Goal: Find specific page/section: Find specific page/section

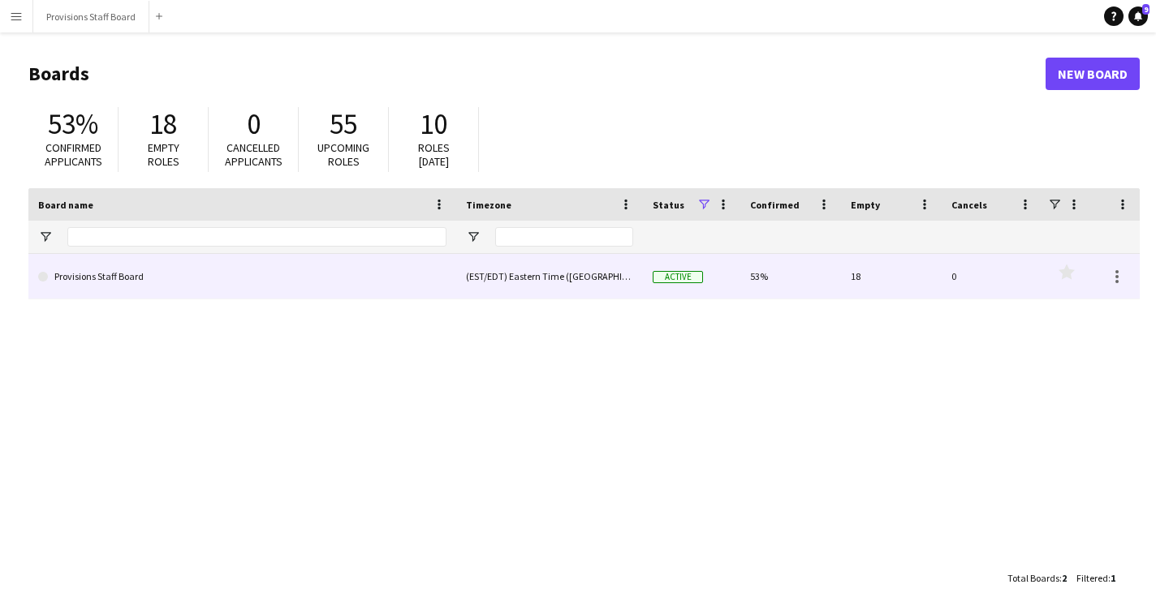
click at [411, 256] on link "Provisions Staff Board" at bounding box center [242, 276] width 408 height 45
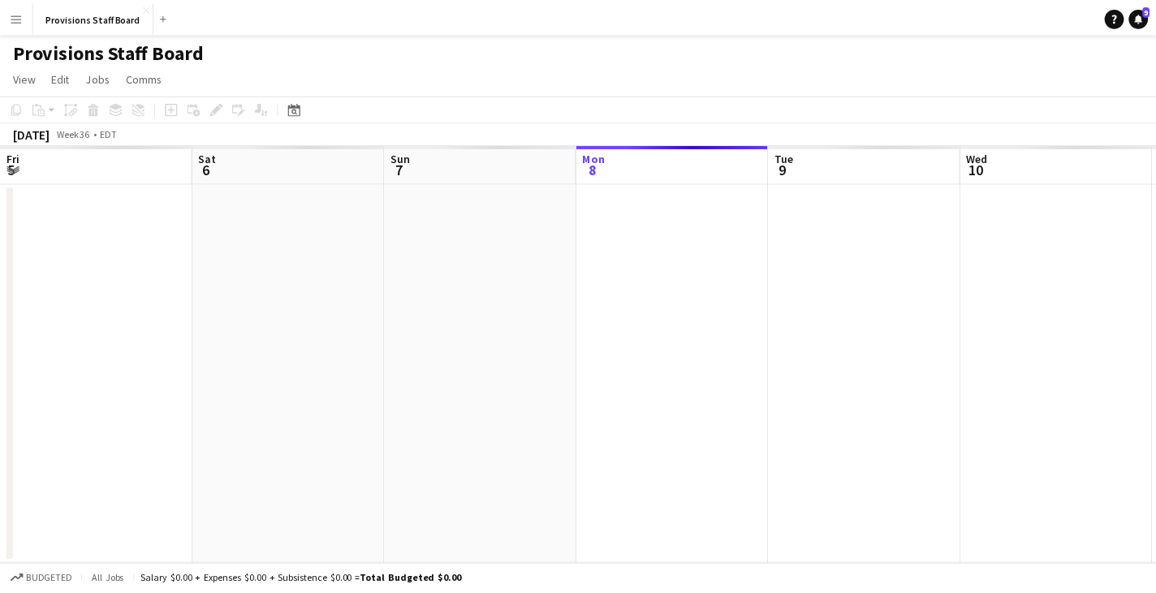
scroll to position [0, 388]
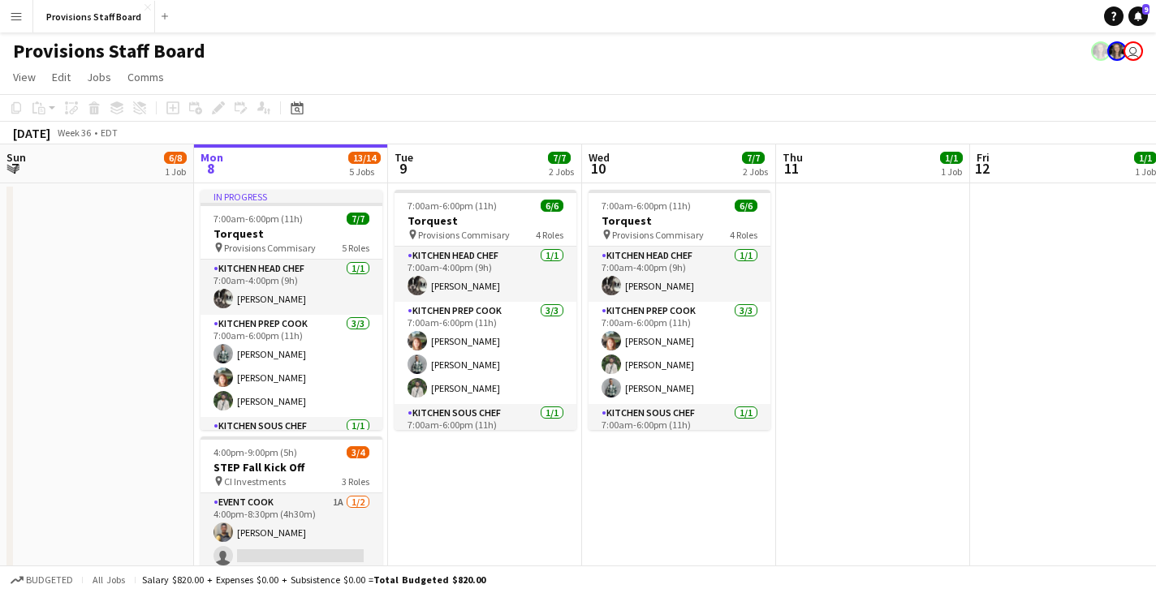
drag, startPoint x: 123, startPoint y: 161, endPoint x: 392, endPoint y: 157, distance: 268.6
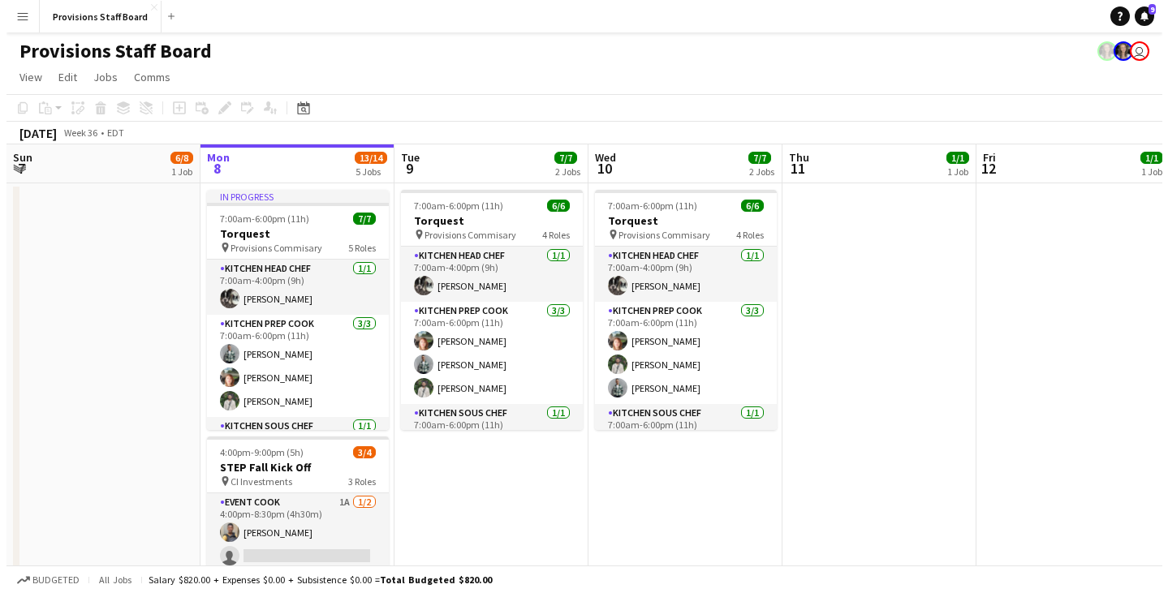
scroll to position [0, 507]
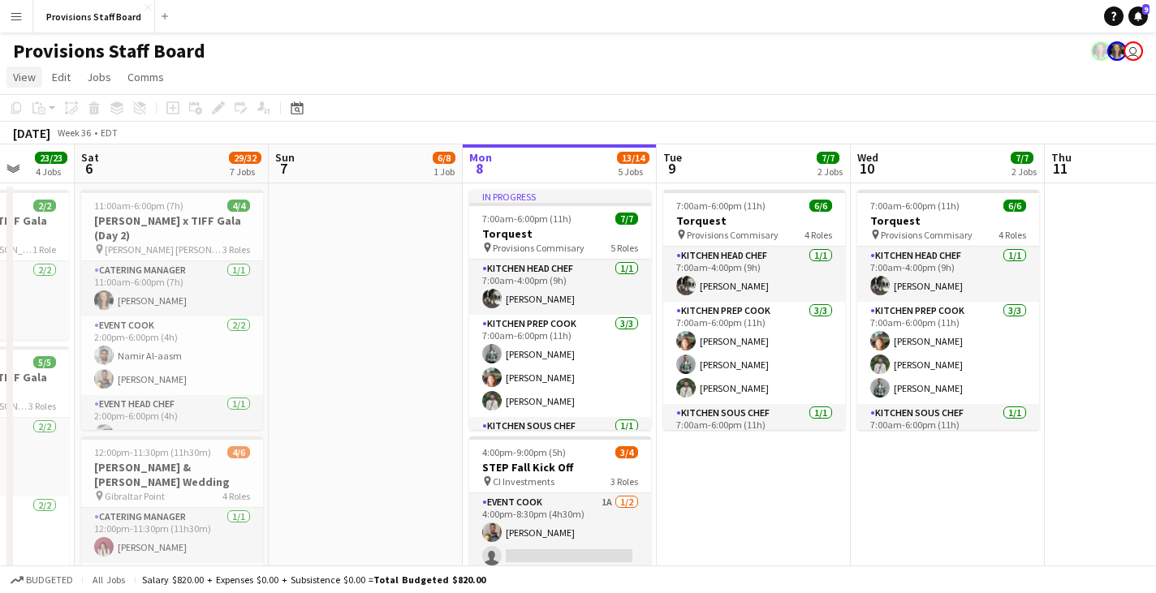
click at [36, 80] on link "View" at bounding box center [24, 77] width 36 height 21
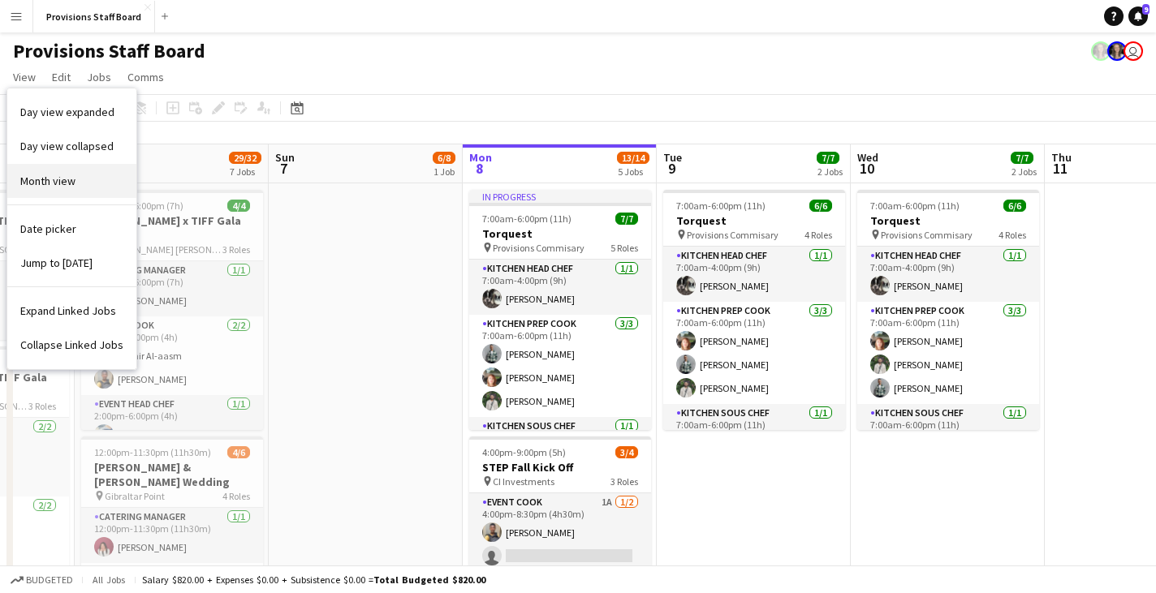
click at [90, 187] on link "Month view" at bounding box center [71, 181] width 129 height 34
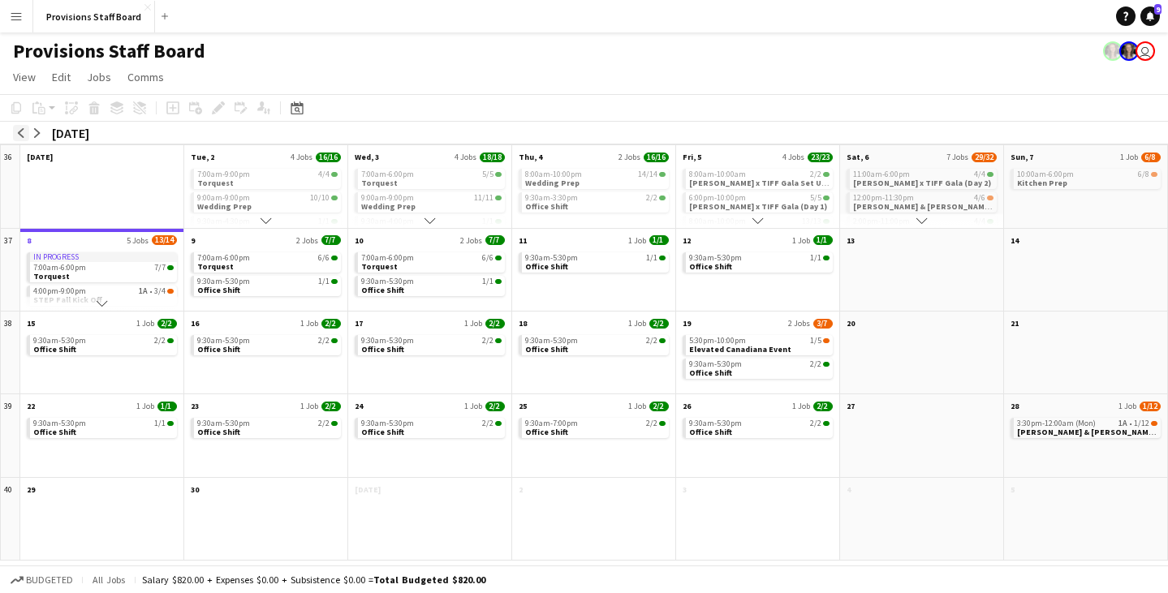
click at [13, 131] on button "arrow-left" at bounding box center [21, 133] width 16 height 16
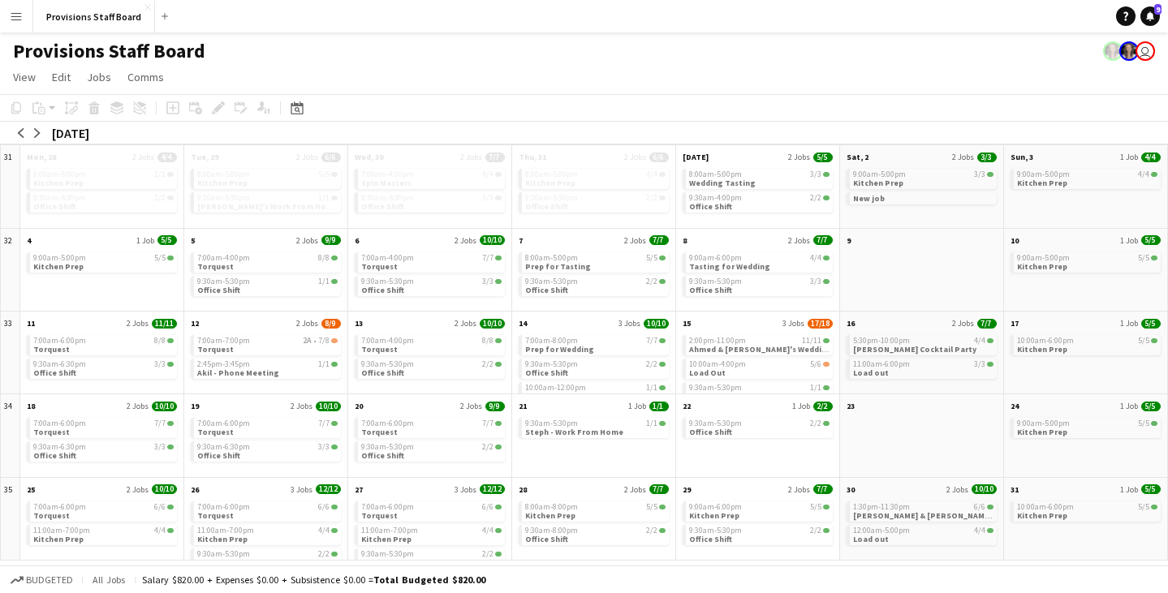
click at [77, 135] on div "[DATE]" at bounding box center [70, 133] width 37 height 16
click at [21, 133] on app-icon "arrow-left" at bounding box center [21, 133] width 10 height 10
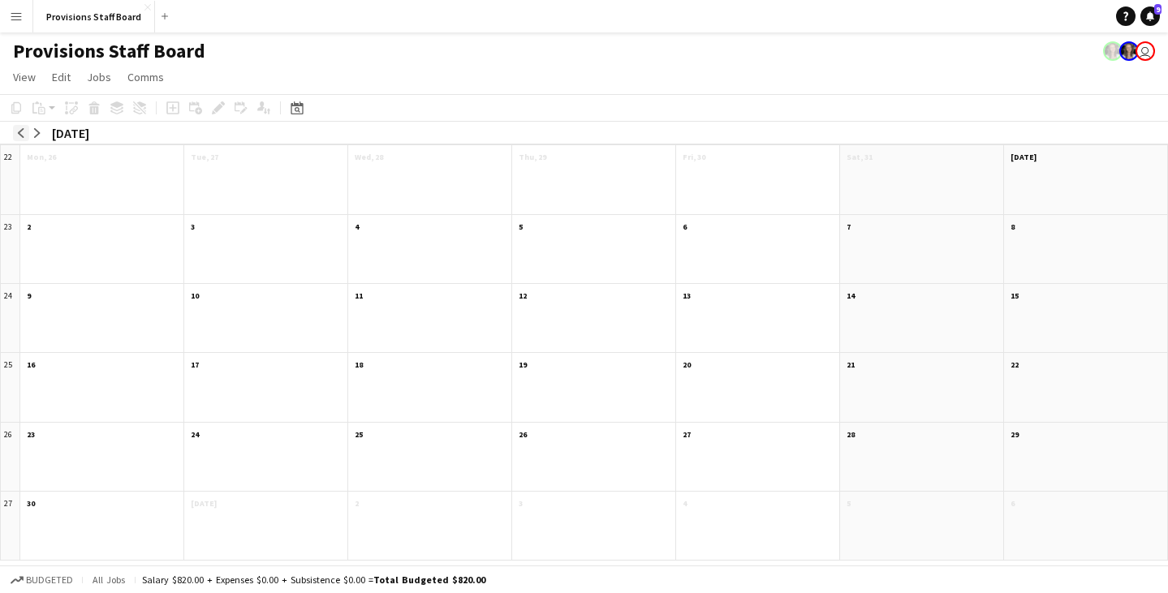
click at [21, 133] on app-icon "arrow-left" at bounding box center [21, 133] width 10 height 10
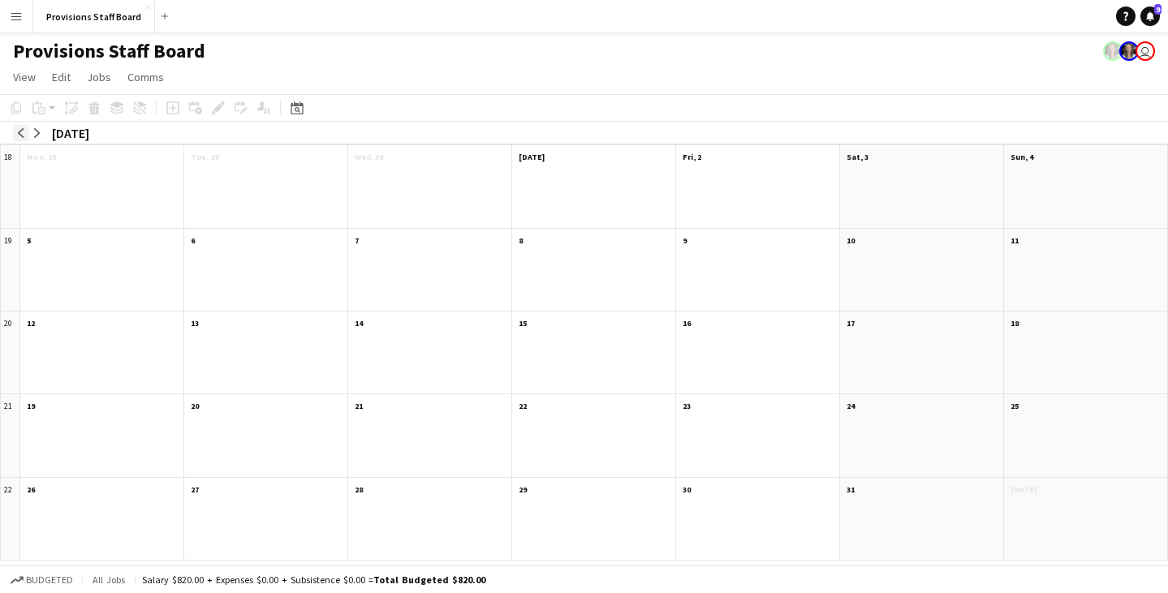
click at [21, 133] on app-icon "arrow-left" at bounding box center [21, 133] width 10 height 10
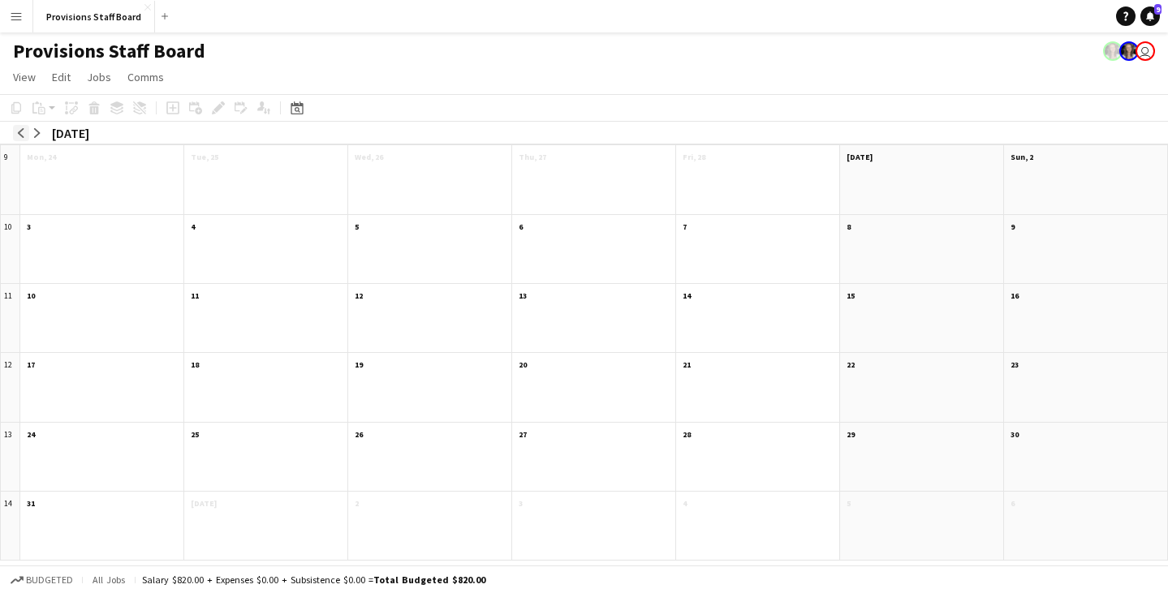
click at [21, 133] on app-icon "arrow-left" at bounding box center [21, 133] width 10 height 10
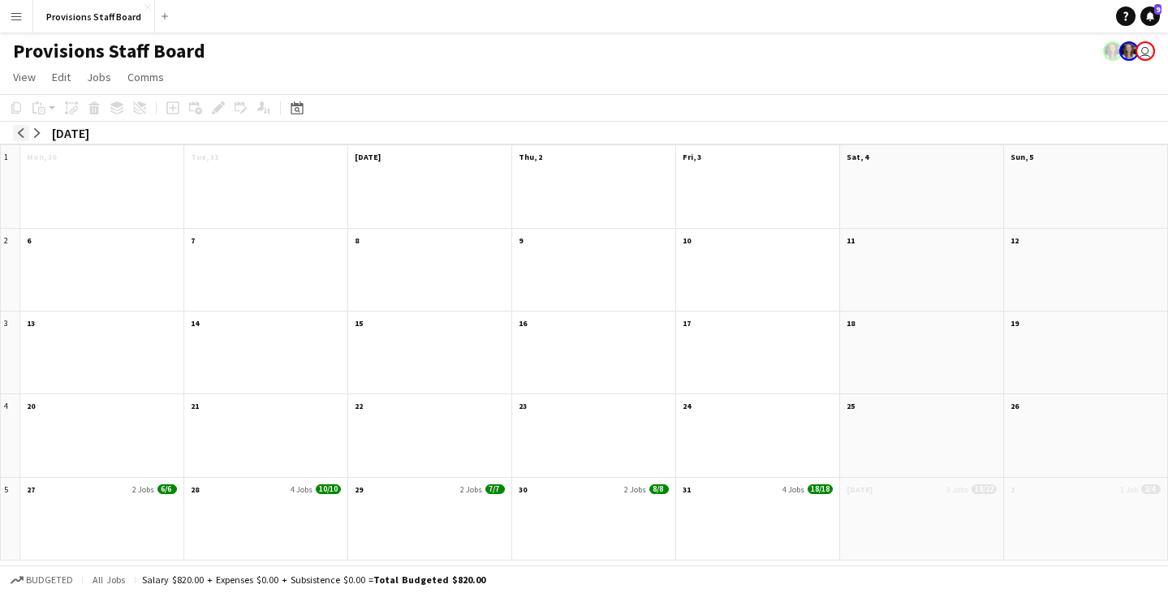
click at [21, 133] on app-icon "arrow-left" at bounding box center [21, 133] width 10 height 10
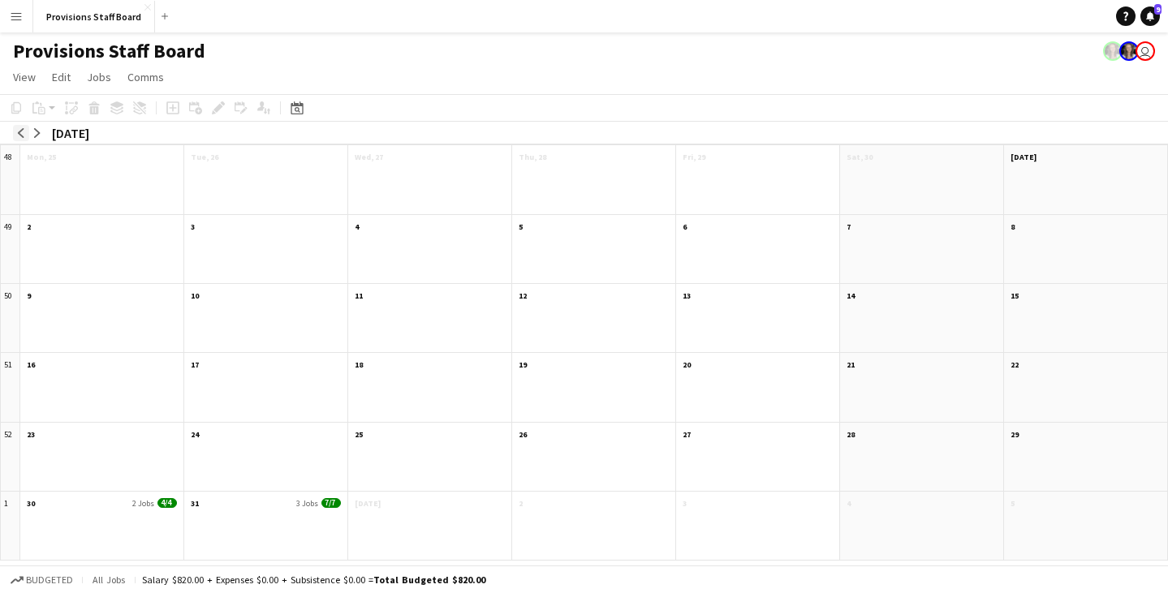
click at [21, 133] on app-icon "arrow-left" at bounding box center [21, 133] width 10 height 10
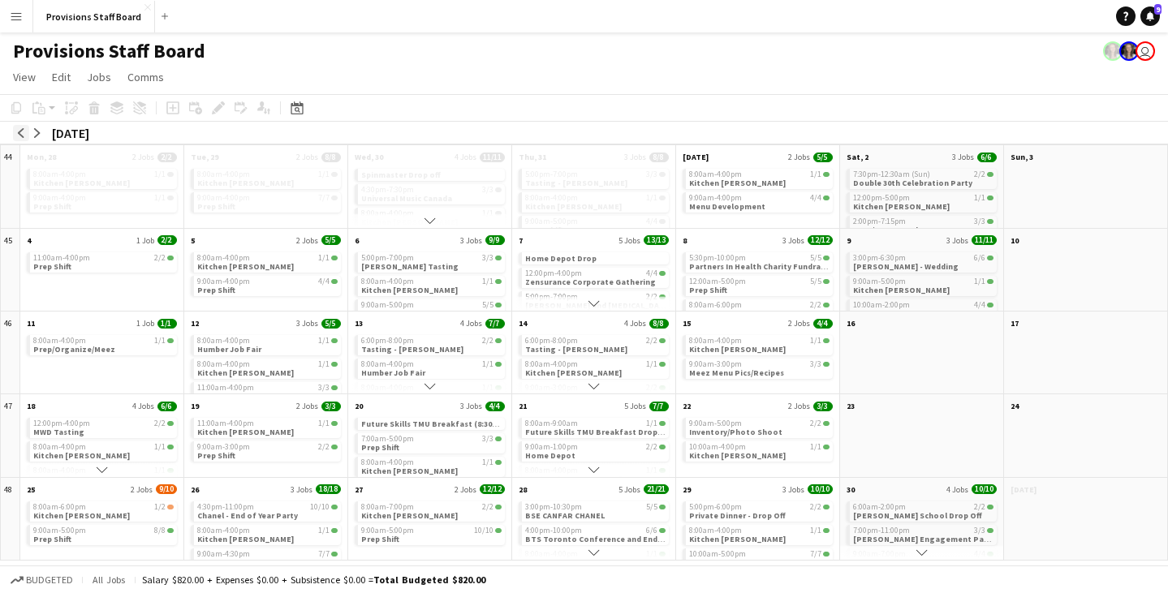
click at [27, 134] on button "arrow-left" at bounding box center [21, 133] width 16 height 16
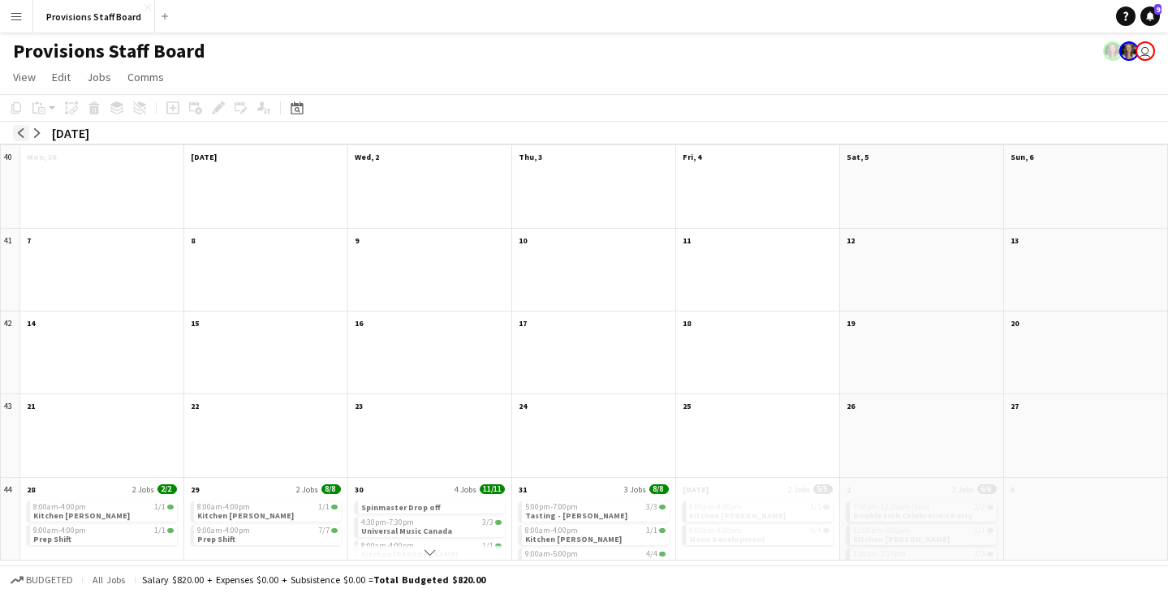
click at [27, 134] on button "arrow-left" at bounding box center [21, 133] width 16 height 16
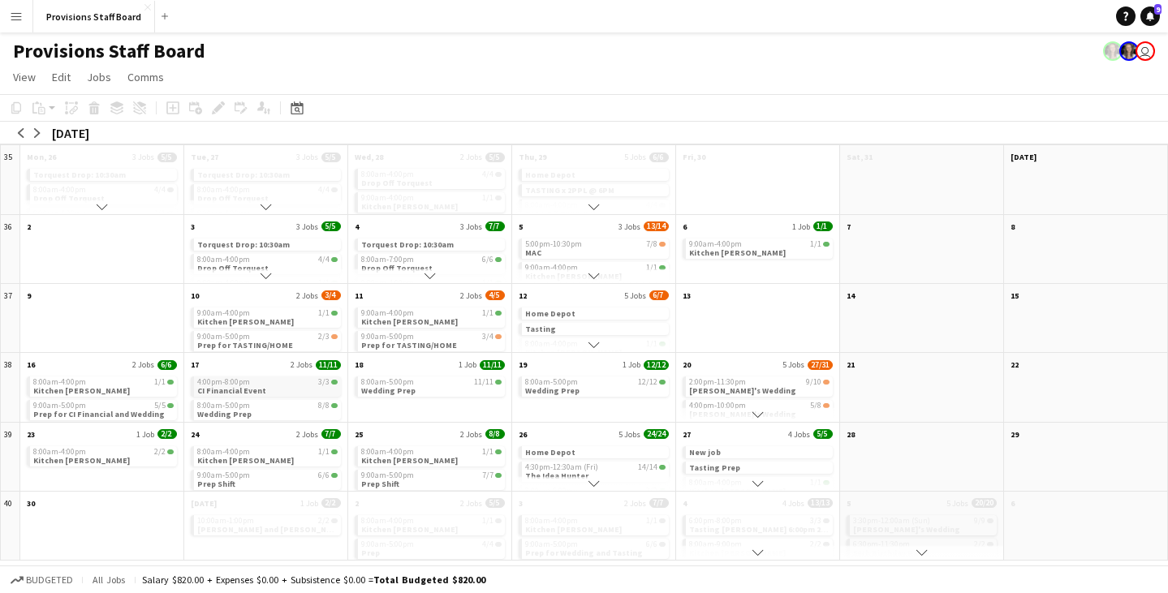
click at [305, 386] on app-month-view-job-card "4:00pm-8:00pm 3/3 CI Financial Event" at bounding box center [266, 387] width 150 height 20
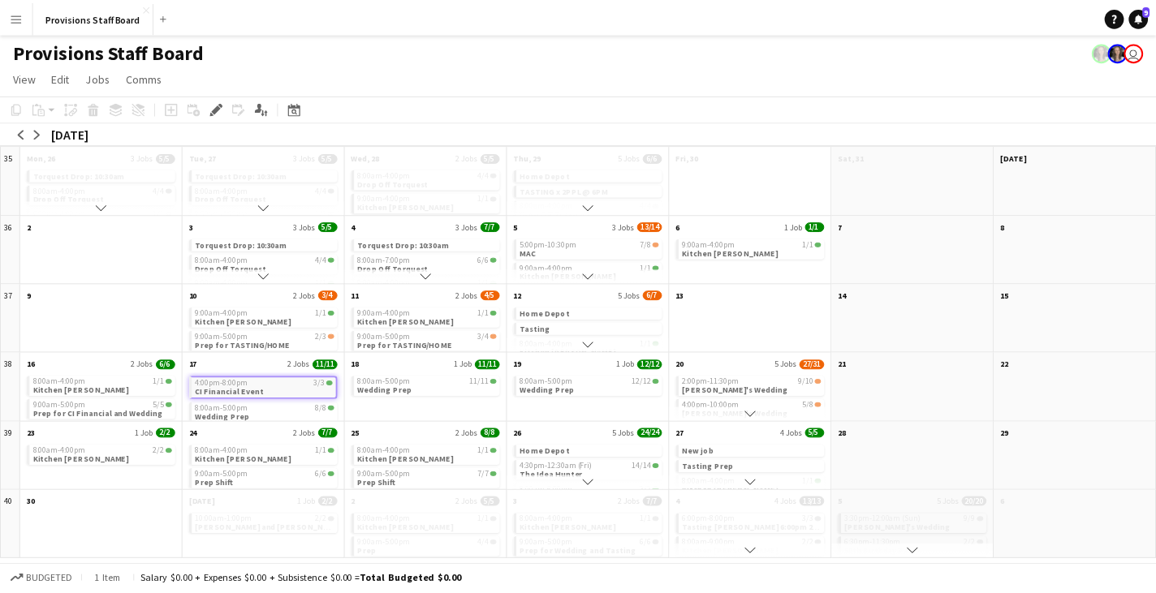
scroll to position [11, 0]
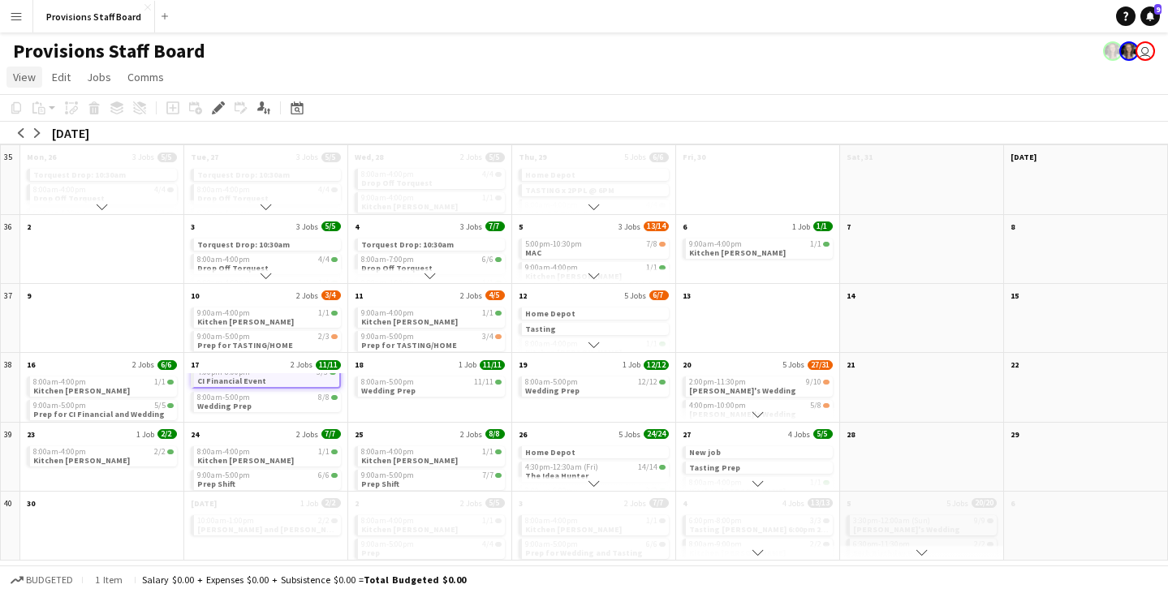
click at [24, 79] on span "View" at bounding box center [24, 77] width 23 height 15
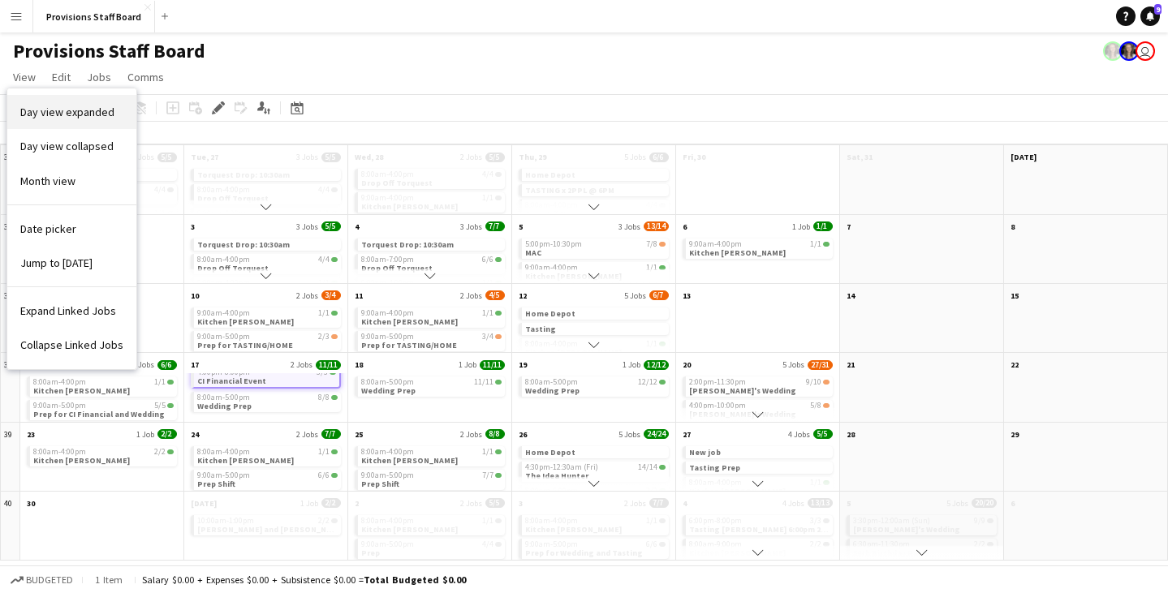
click at [100, 111] on span "Day view expanded" at bounding box center [67, 112] width 94 height 15
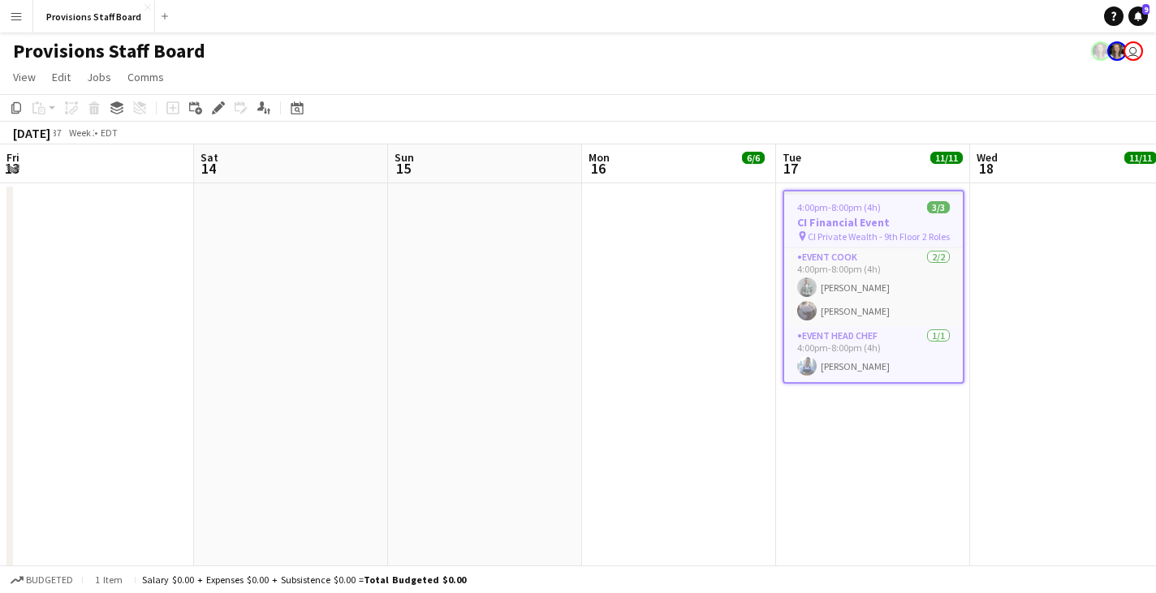
scroll to position [0, 558]
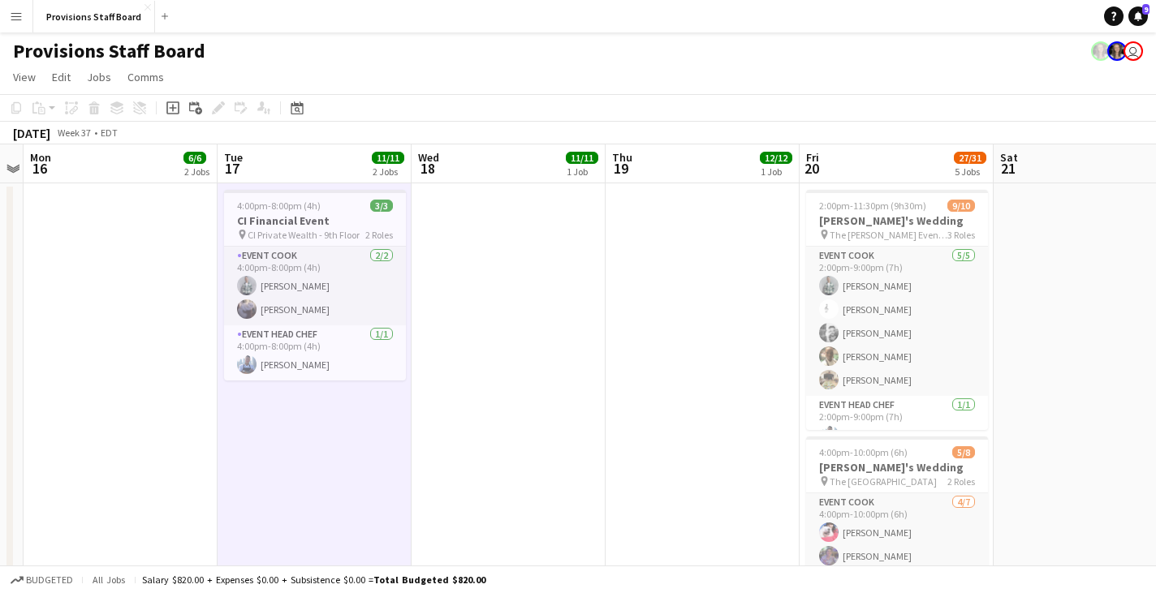
click at [412, 66] on app-page-menu "View Day view expanded Day view collapsed Month view Date picker Jump to [DATE]…" at bounding box center [578, 78] width 1156 height 31
